Goal: Register for event/course

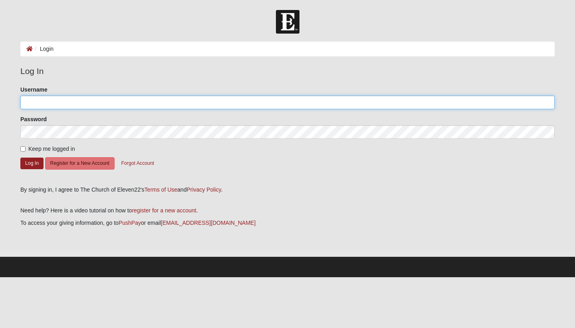
type input "[EMAIL_ADDRESS][DOMAIN_NAME]"
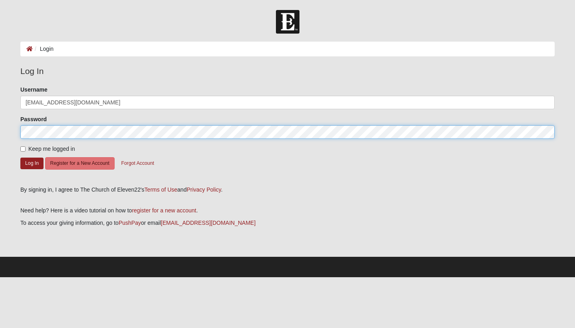
click at [32, 163] on button "Log In" at bounding box center [31, 163] width 23 height 12
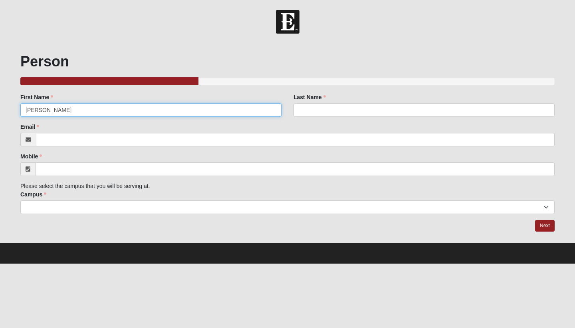
type input "[PERSON_NAME]"
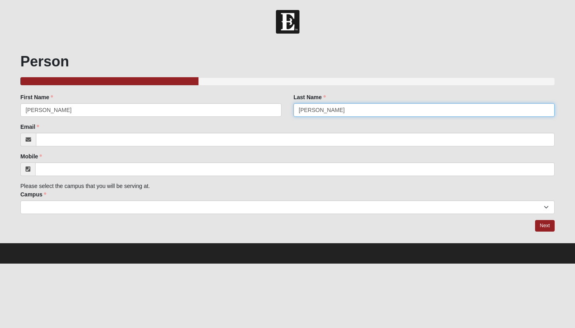
type input "[PERSON_NAME]"
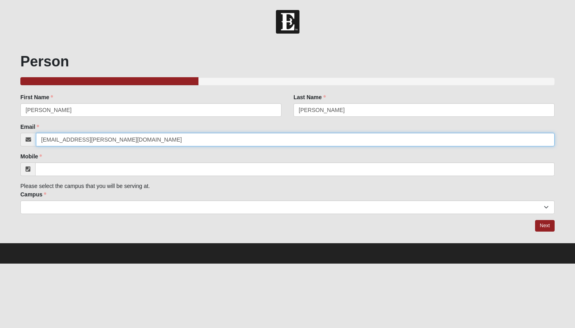
type input "[EMAIL_ADDRESS][PERSON_NAME][DOMAIN_NAME]"
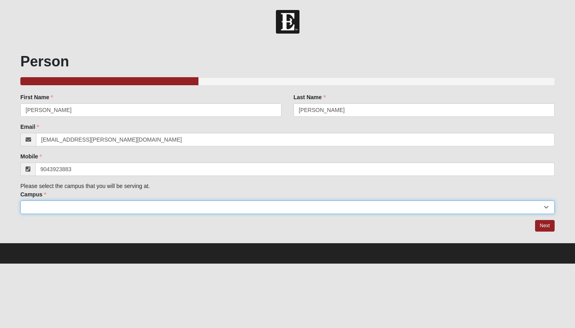
type input "[PHONE_NUMBER]"
select select "3"
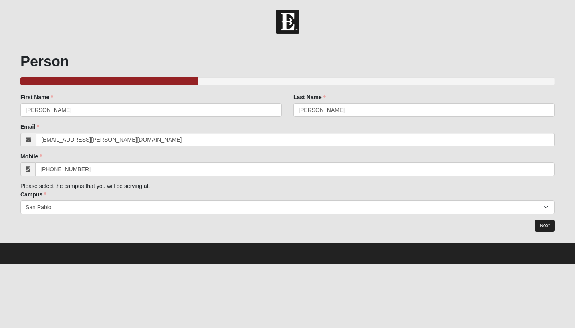
click at [546, 222] on link "Next" at bounding box center [545, 226] width 20 height 12
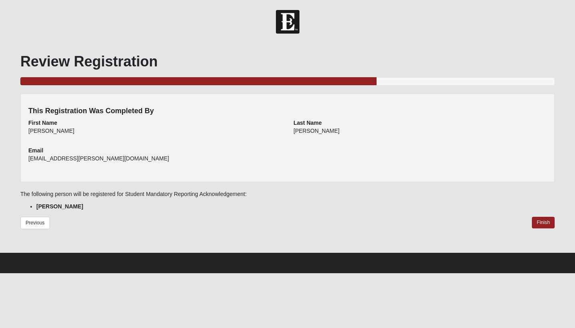
click at [546, 222] on link "Finish" at bounding box center [543, 223] width 23 height 12
